Goal: Complete application form: Complete application form

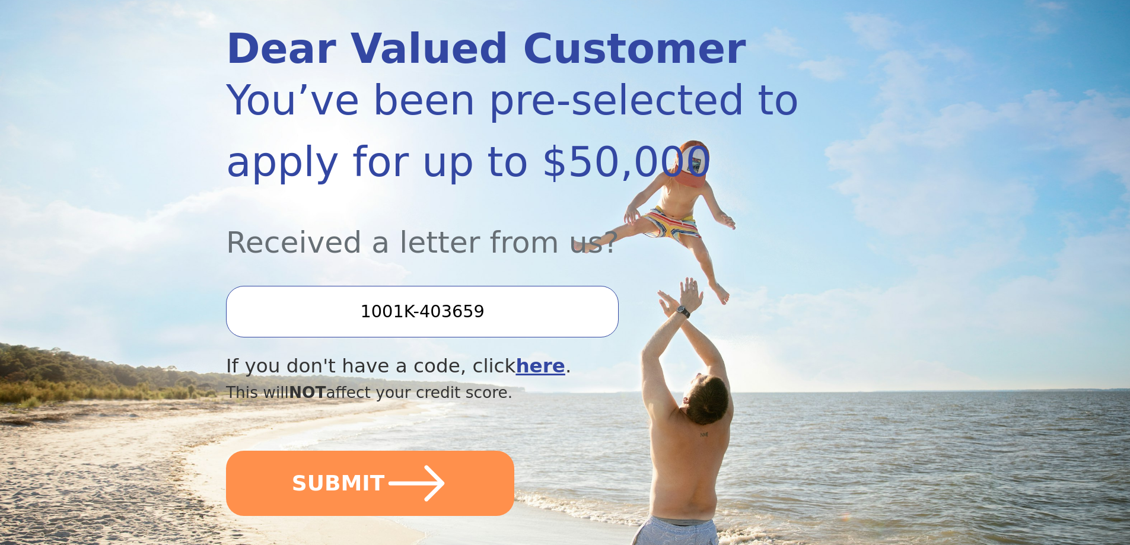
scroll to position [178, 0]
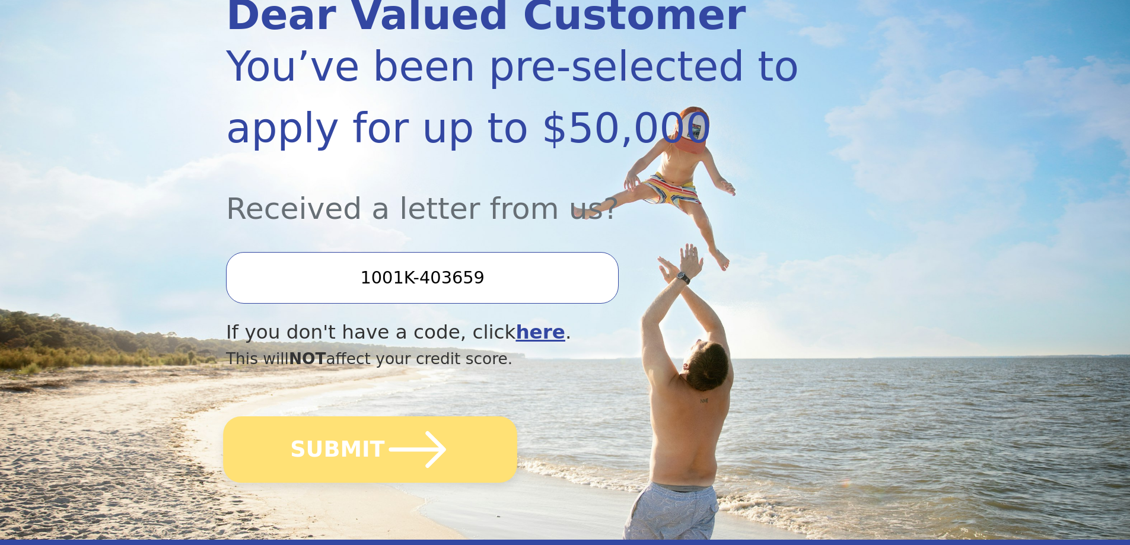
click at [431, 438] on icon "submit" at bounding box center [417, 449] width 65 height 65
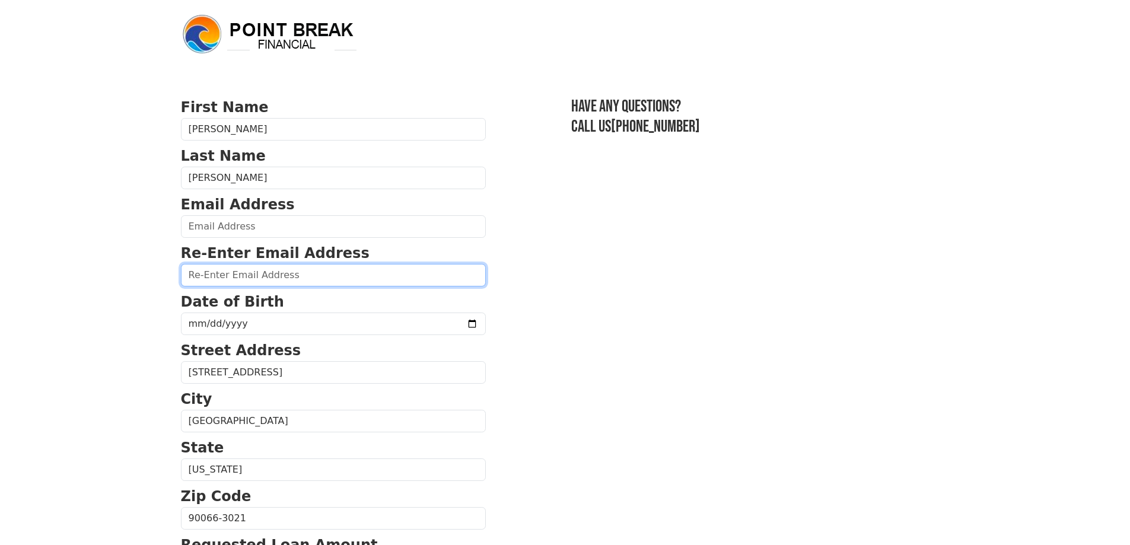
click at [293, 276] on input "email" at bounding box center [333, 275] width 305 height 23
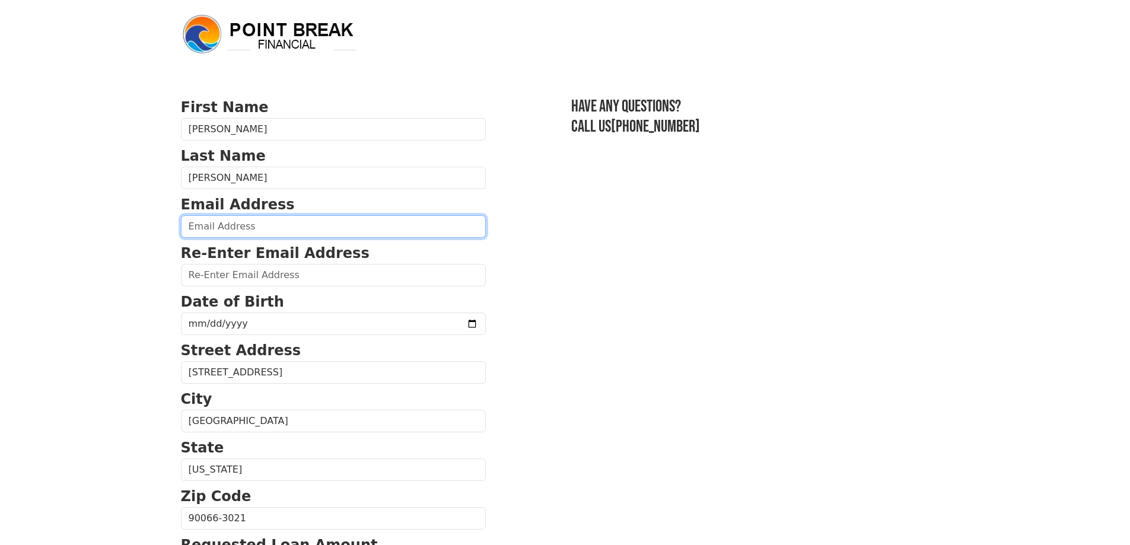
click at [306, 227] on input "email" at bounding box center [333, 226] width 305 height 23
type input "jacob.jimenez.jj98@gmail.com"
type input "(310) 923-3745"
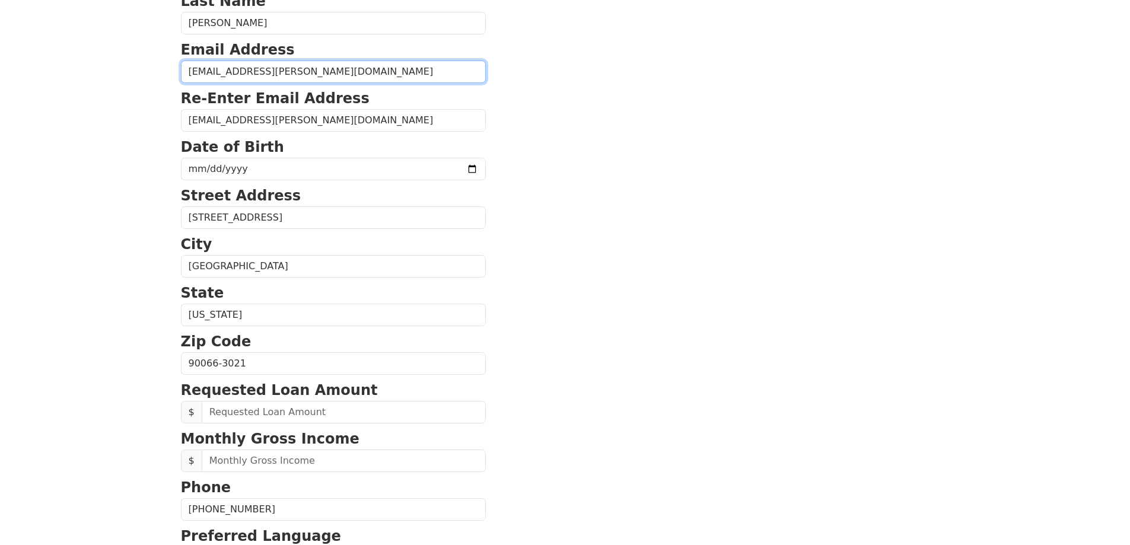
scroll to position [154, 0]
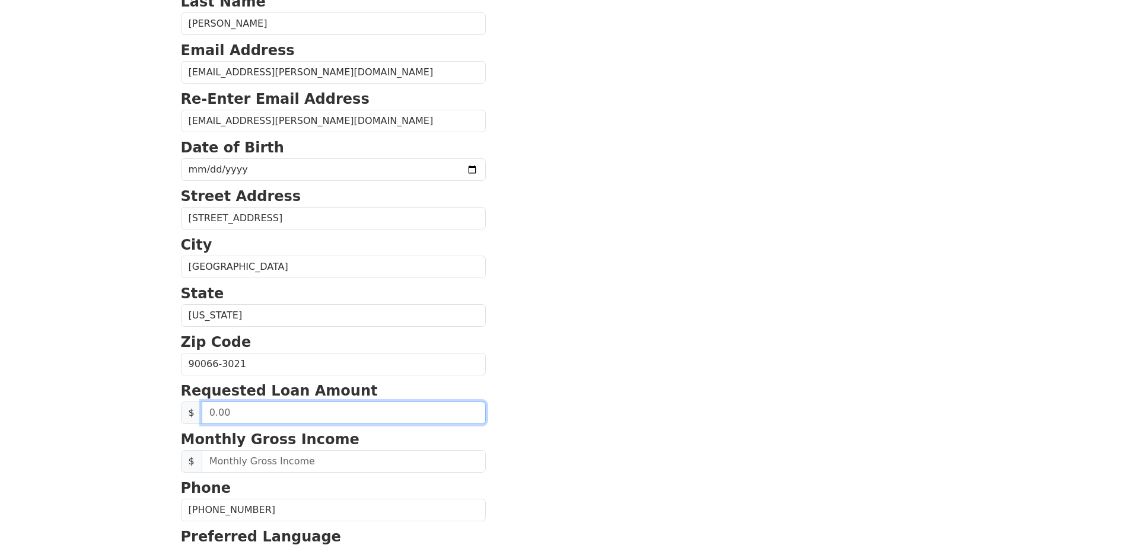
click at [251, 411] on input "text" at bounding box center [344, 413] width 284 height 23
type input "30,000.00"
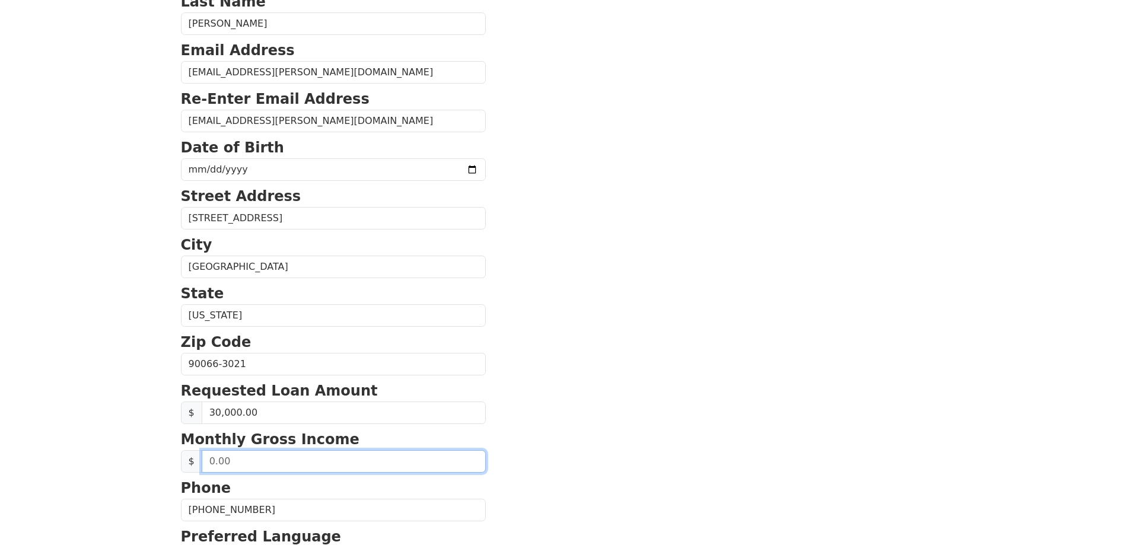
click at [291, 469] on input "text" at bounding box center [344, 461] width 284 height 23
type input "3.00"
type input "1.00"
type input "2,000.00"
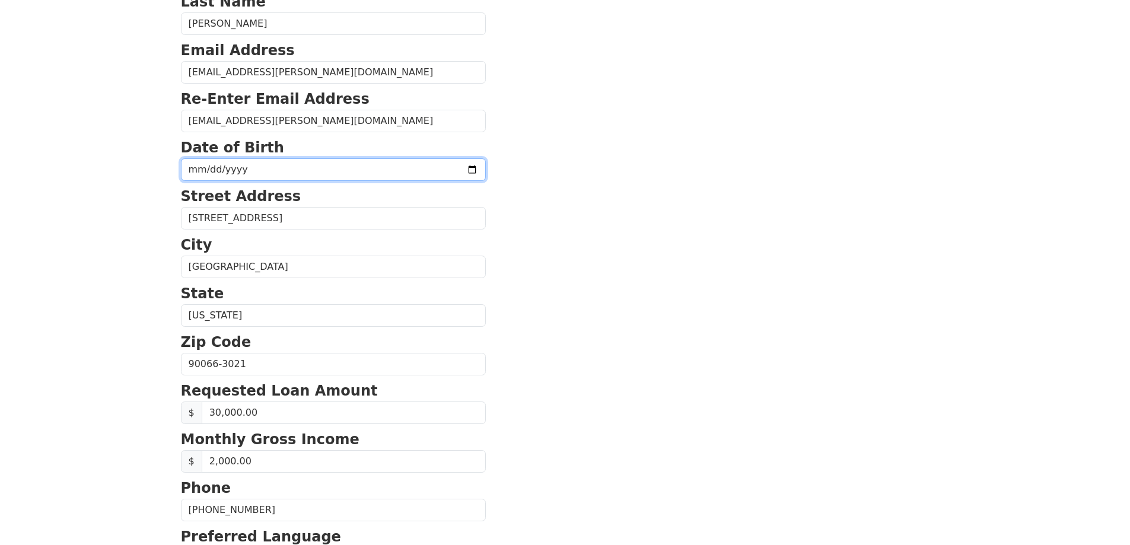
click at [447, 170] on input "date" at bounding box center [333, 169] width 305 height 23
click at [444, 168] on input "date" at bounding box center [333, 169] width 305 height 23
type input "1998-09-26"
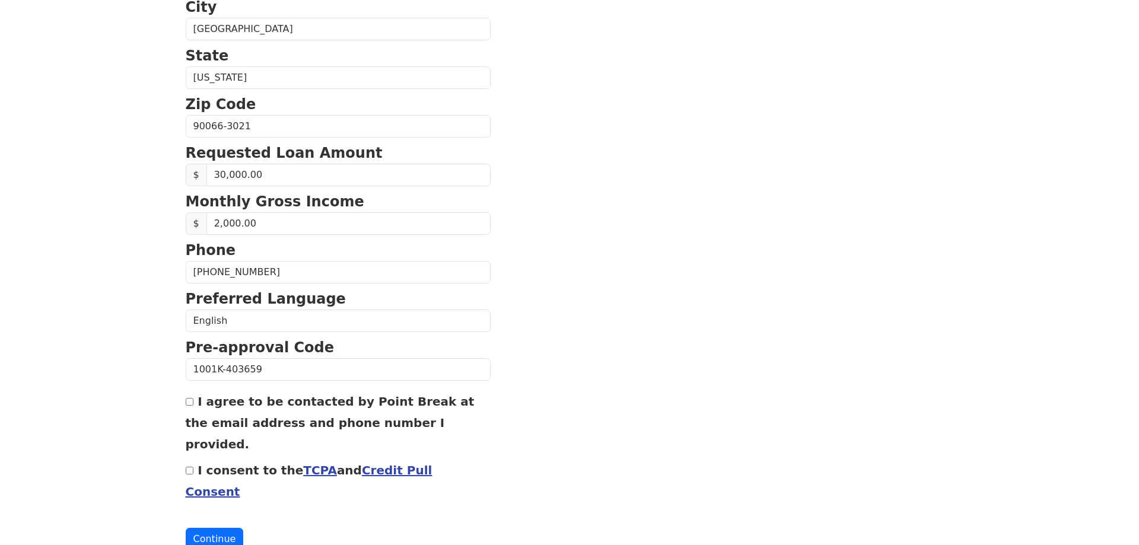
scroll to position [399, 0]
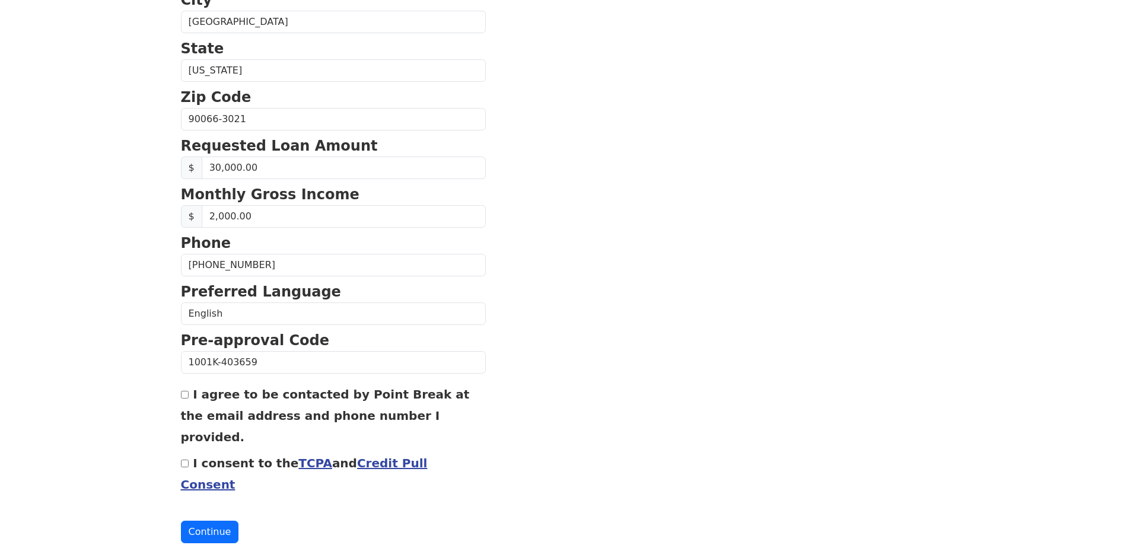
click at [179, 396] on div "First Name Jacob Last Name Jimenez Email Address jacob.jimenez.jj98@gmail.com R…" at bounding box center [565, 93] width 783 height 985
click at [186, 394] on input "I agree to be contacted by Point Break at the email address and phone number I …" at bounding box center [185, 395] width 8 height 8
checkbox input "true"
click at [362, 456] on link "Credit Pull Consent" at bounding box center [304, 474] width 247 height 36
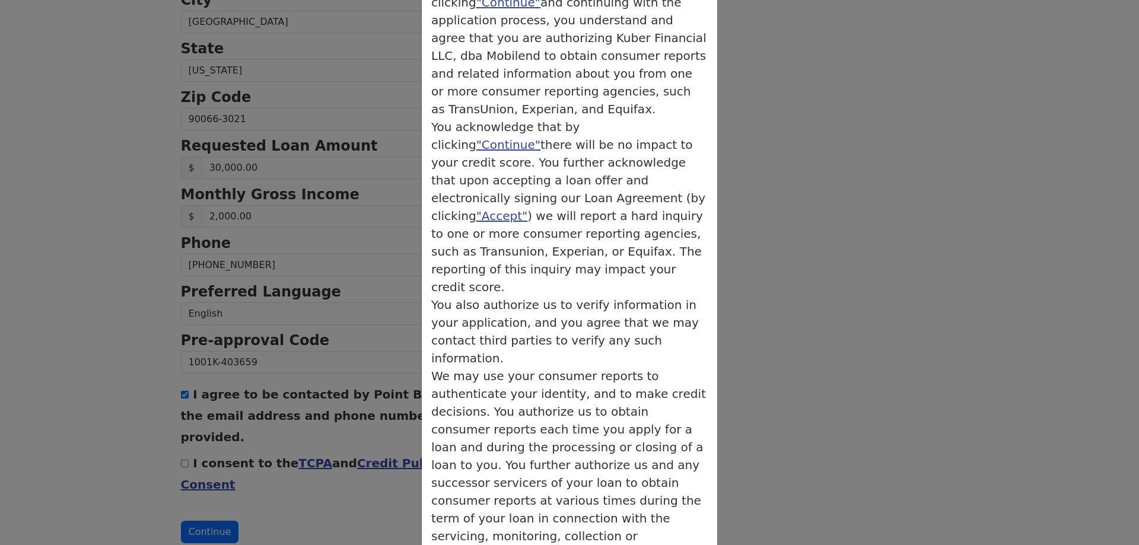
scroll to position [123, 0]
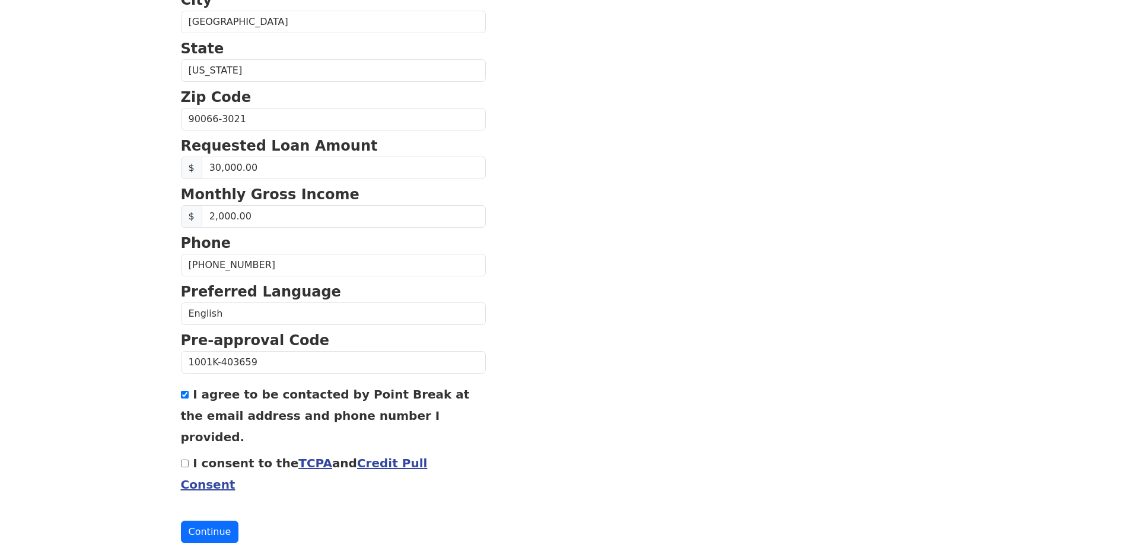
click at [300, 456] on link "TCPA" at bounding box center [315, 463] width 34 height 14
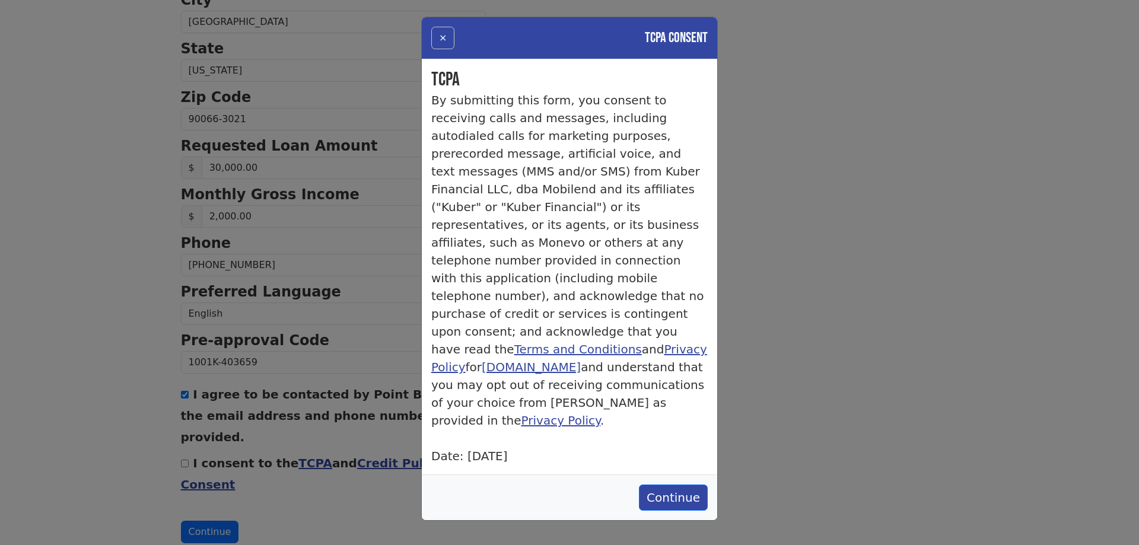
click at [445, 38] on button "×" at bounding box center [442, 38] width 23 height 23
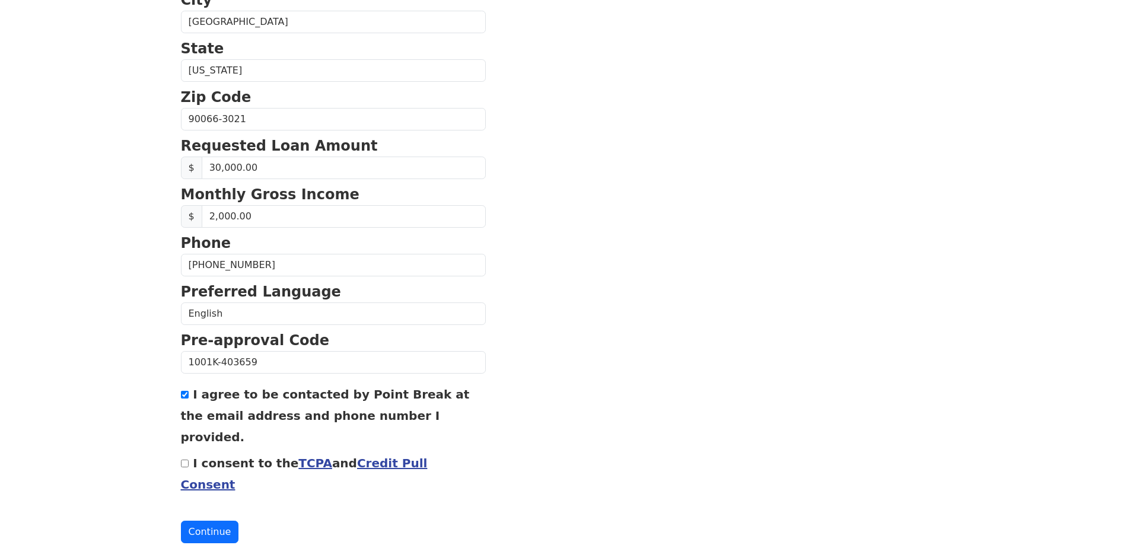
click at [412, 456] on link "Credit Pull Consent" at bounding box center [304, 474] width 247 height 36
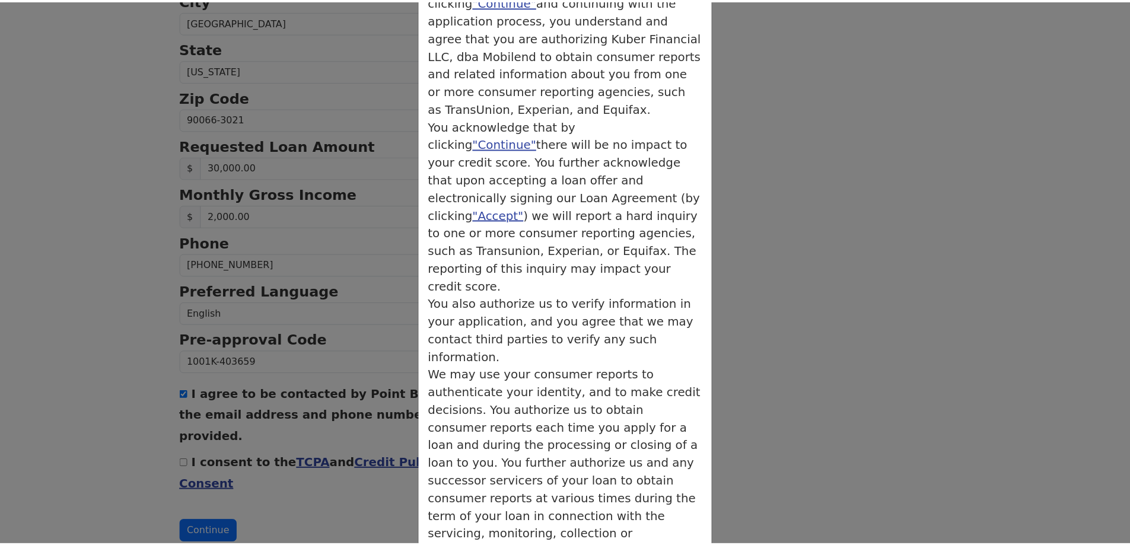
scroll to position [0, 0]
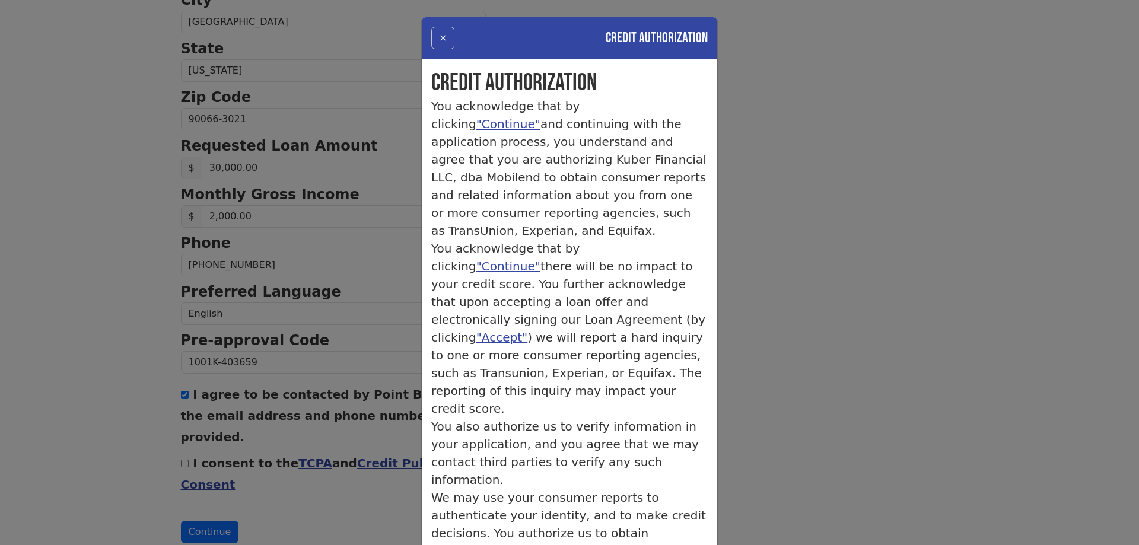
drag, startPoint x: 448, startPoint y: 37, endPoint x: 429, endPoint y: 41, distance: 20.0
click at [448, 36] on div "× Credit Authorization" at bounding box center [569, 38] width 295 height 42
click at [438, 40] on button "×" at bounding box center [442, 38] width 23 height 23
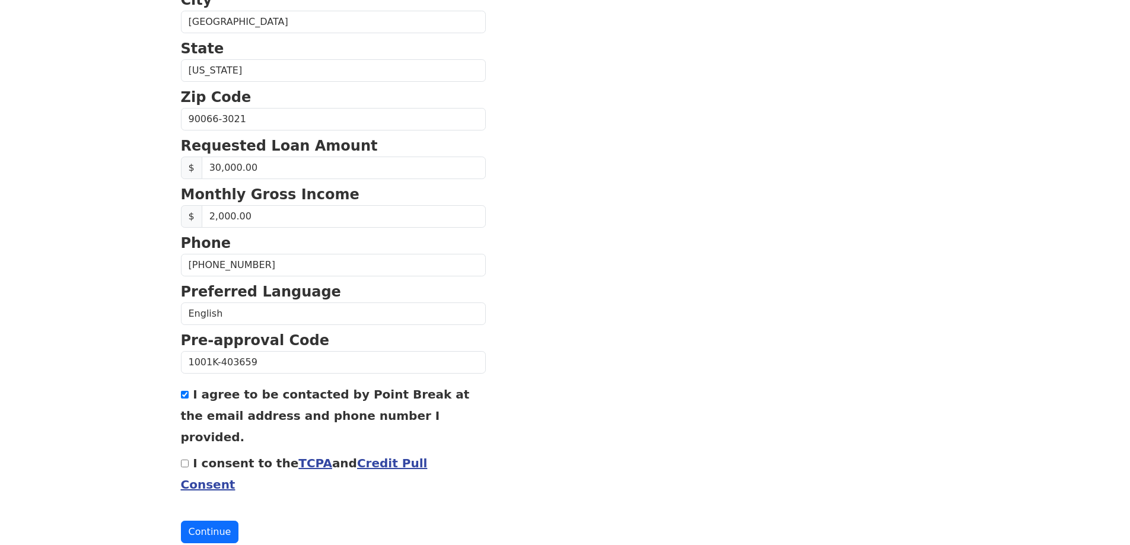
click at [178, 438] on div "First Name Jacob Last Name Jimenez Email Address jacob.jimenez.jj98@gmail.com R…" at bounding box center [565, 93] width 783 height 985
click at [184, 460] on input "I consent to the TCPA and Credit Pull Consent" at bounding box center [185, 464] width 8 height 8
checkbox input "true"
click at [215, 521] on button "Continue" at bounding box center [210, 532] width 58 height 23
